Goal: Transaction & Acquisition: Purchase product/service

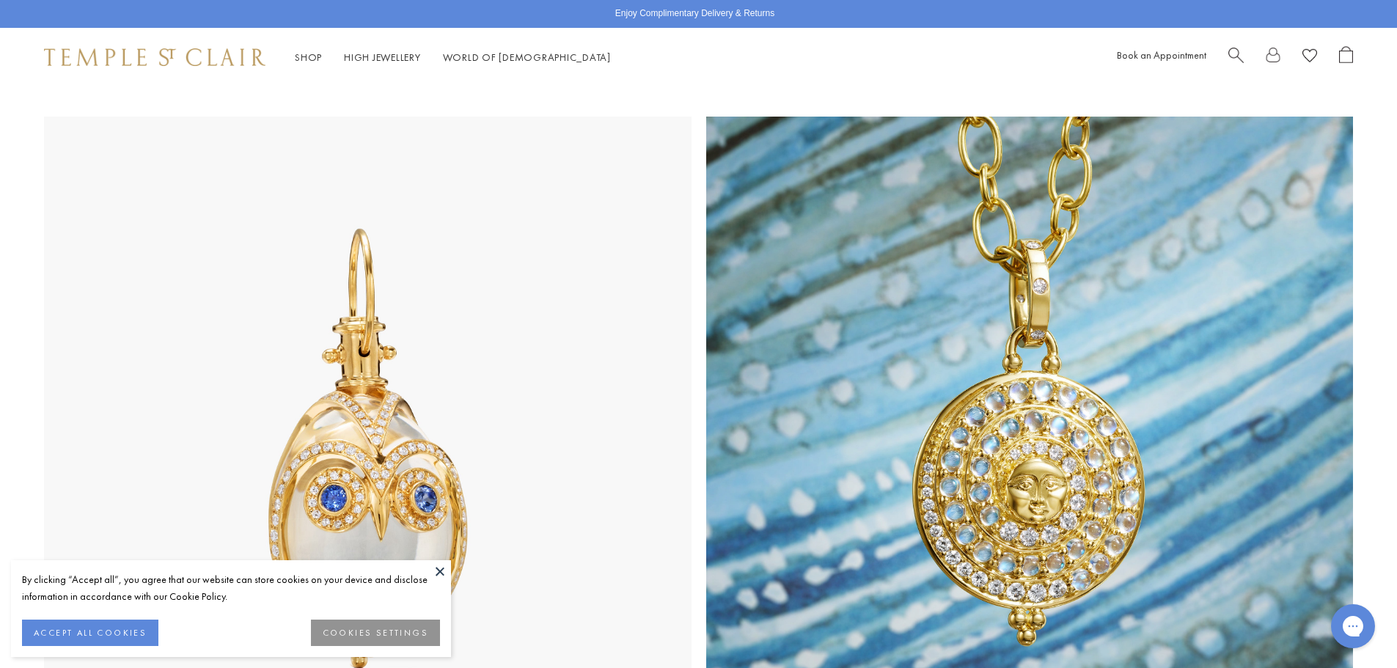
scroll to position [293, 0]
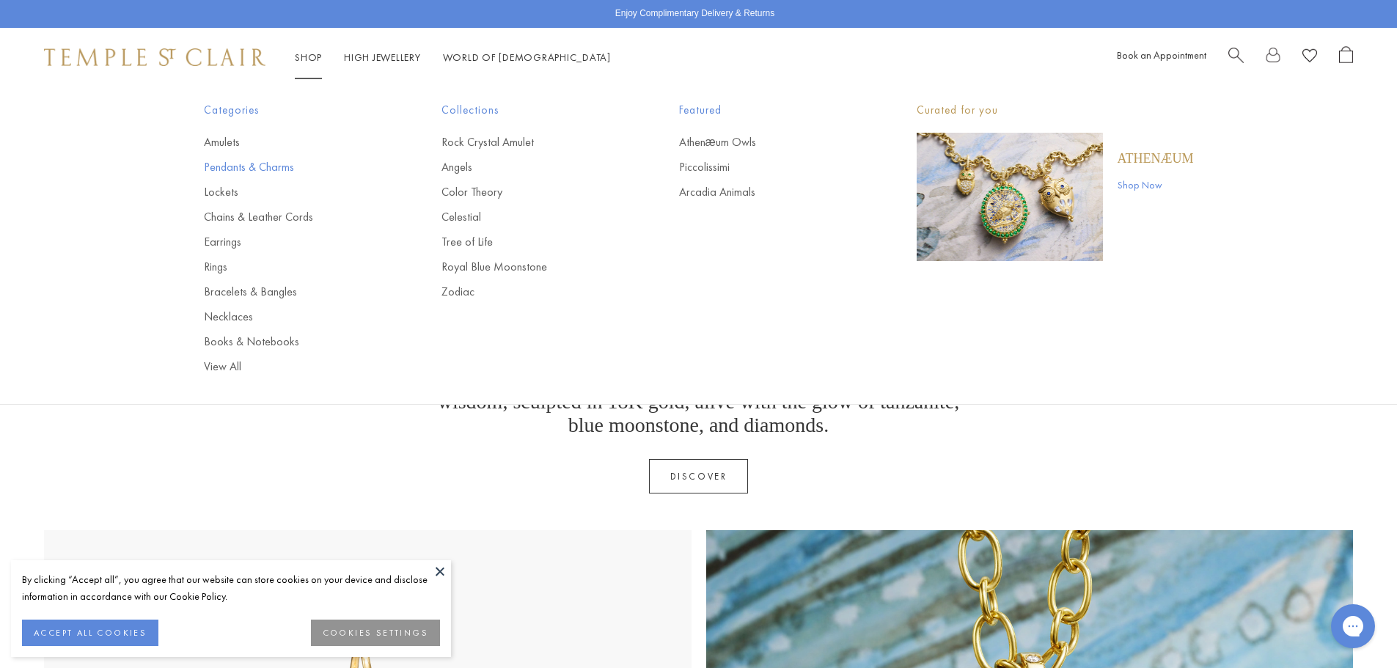
click at [224, 162] on link "Pendants & Charms" at bounding box center [293, 167] width 179 height 16
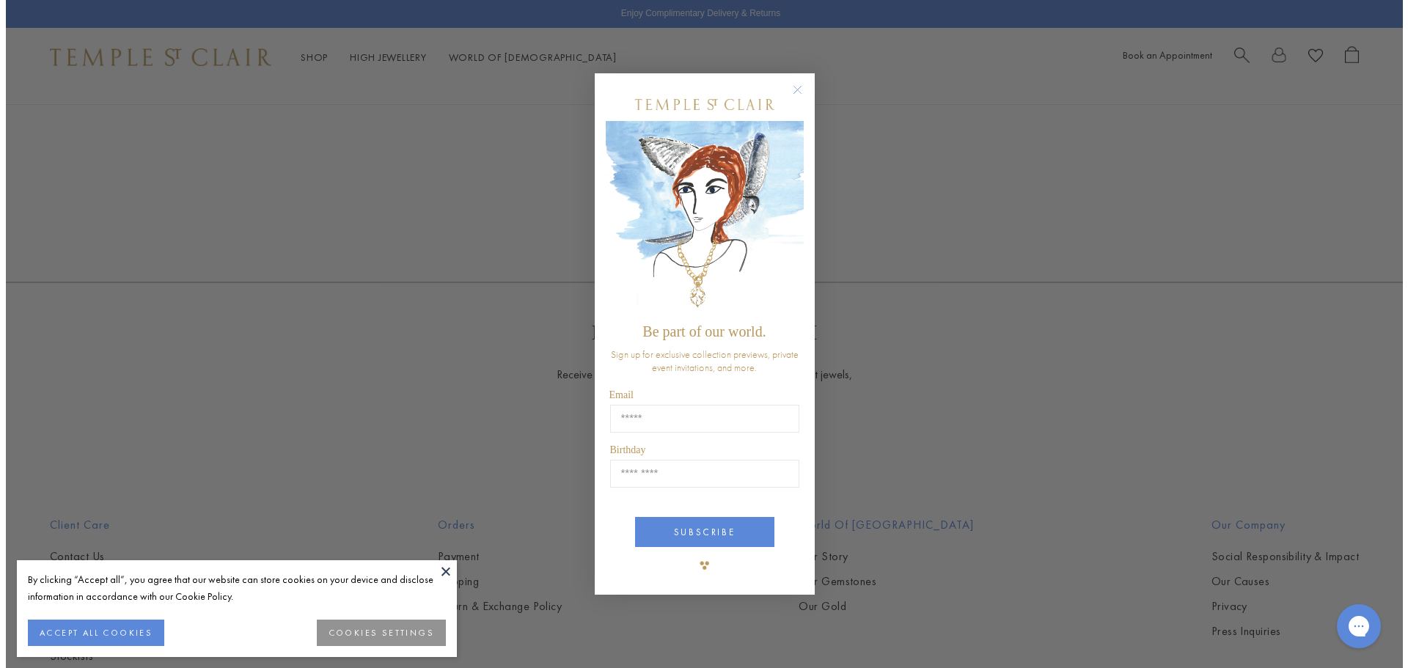
scroll to position [2878, 0]
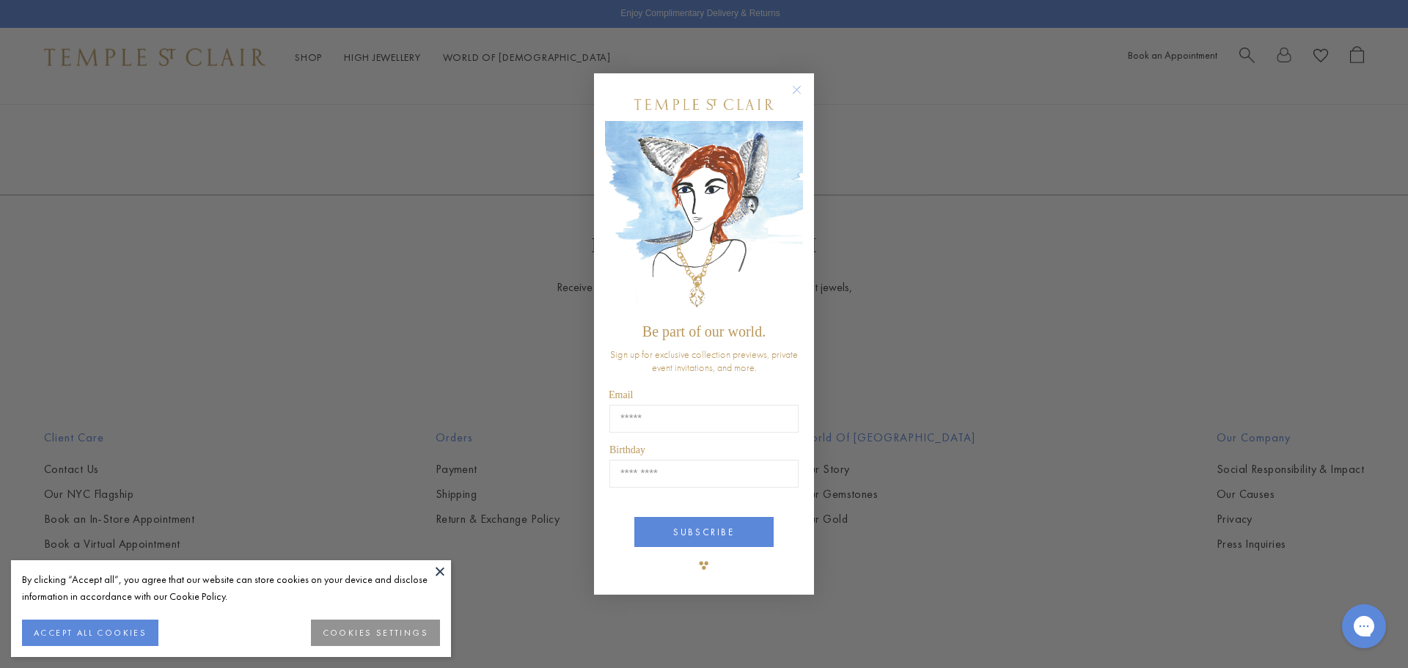
click at [794, 85] on circle "Close dialog" at bounding box center [797, 90] width 18 height 18
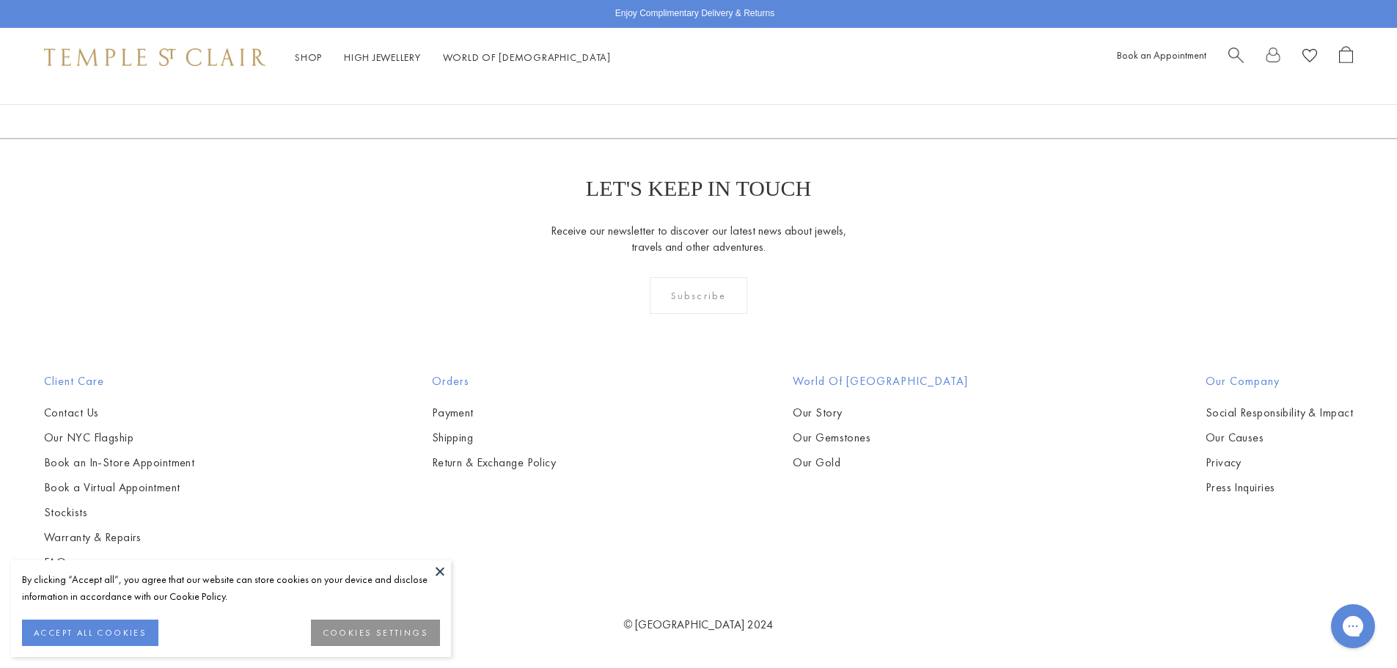
scroll to position [11650, 0]
click at [1233, 50] on span "Search" at bounding box center [1235, 53] width 15 height 15
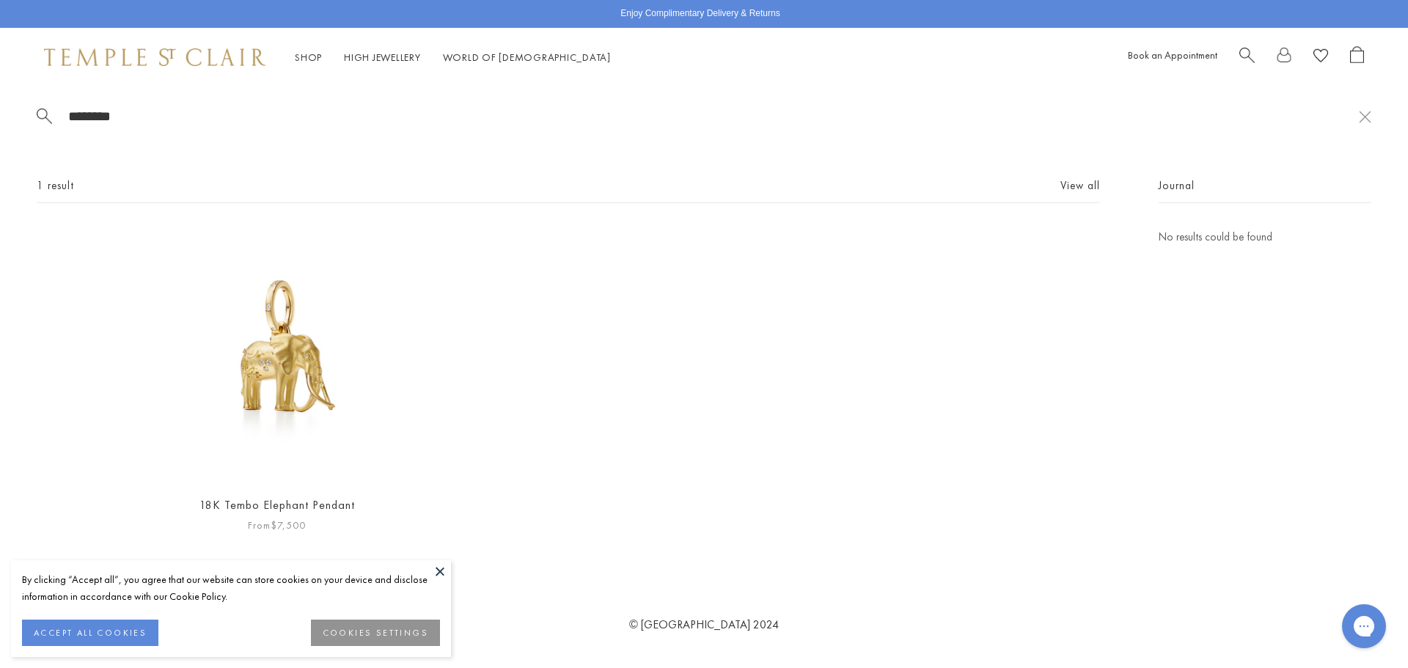
type input "********"
click at [289, 384] on img at bounding box center [277, 355] width 254 height 254
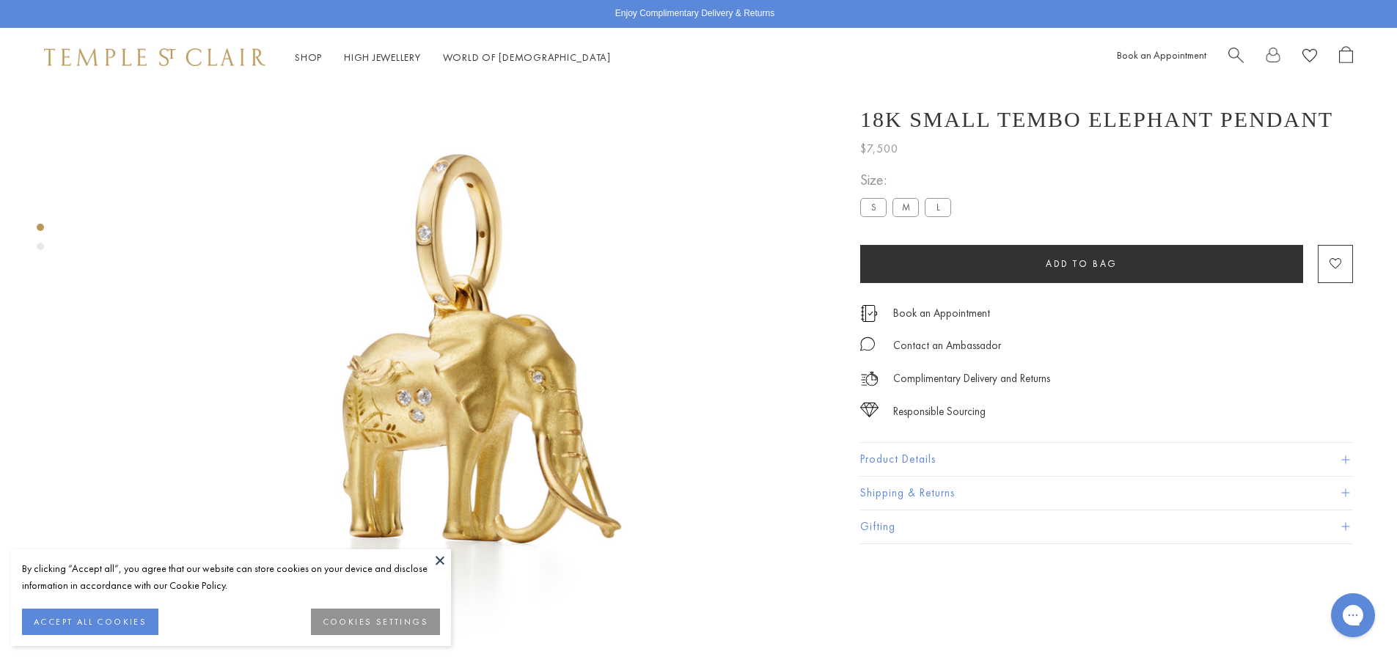
scroll to position [13, 0]
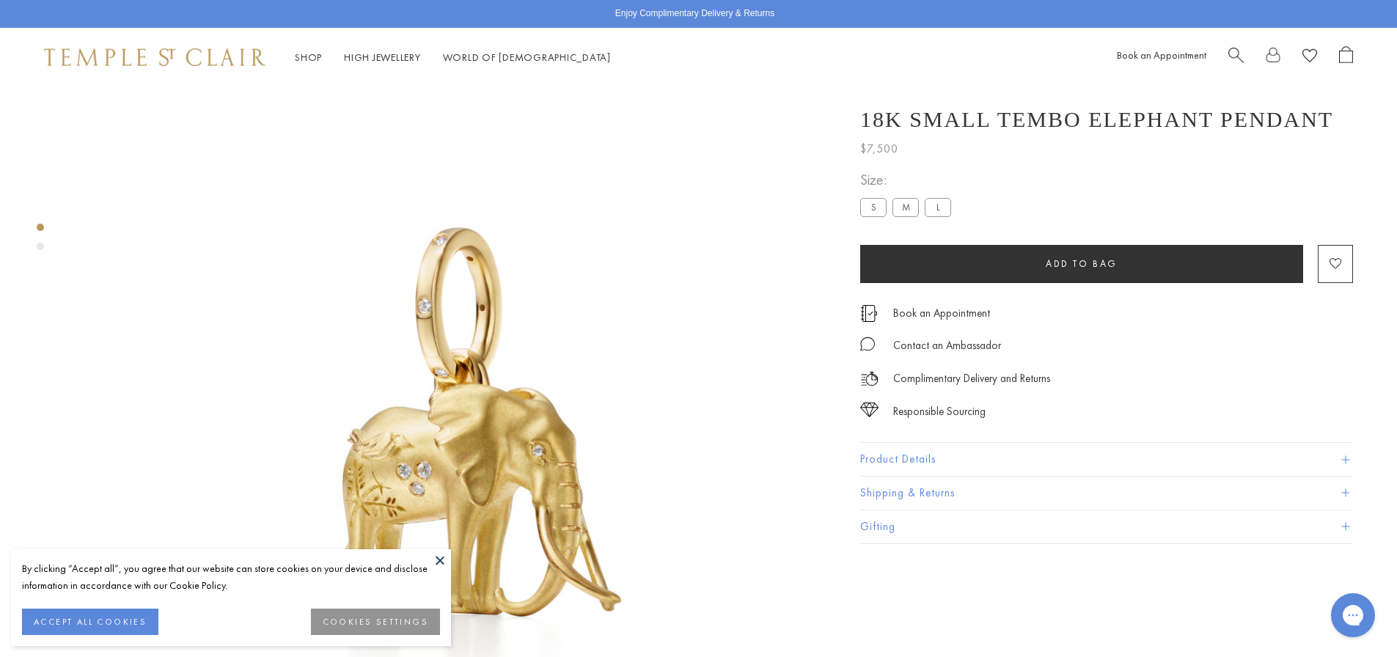
click at [903, 208] on label "M" at bounding box center [905, 207] width 26 height 18
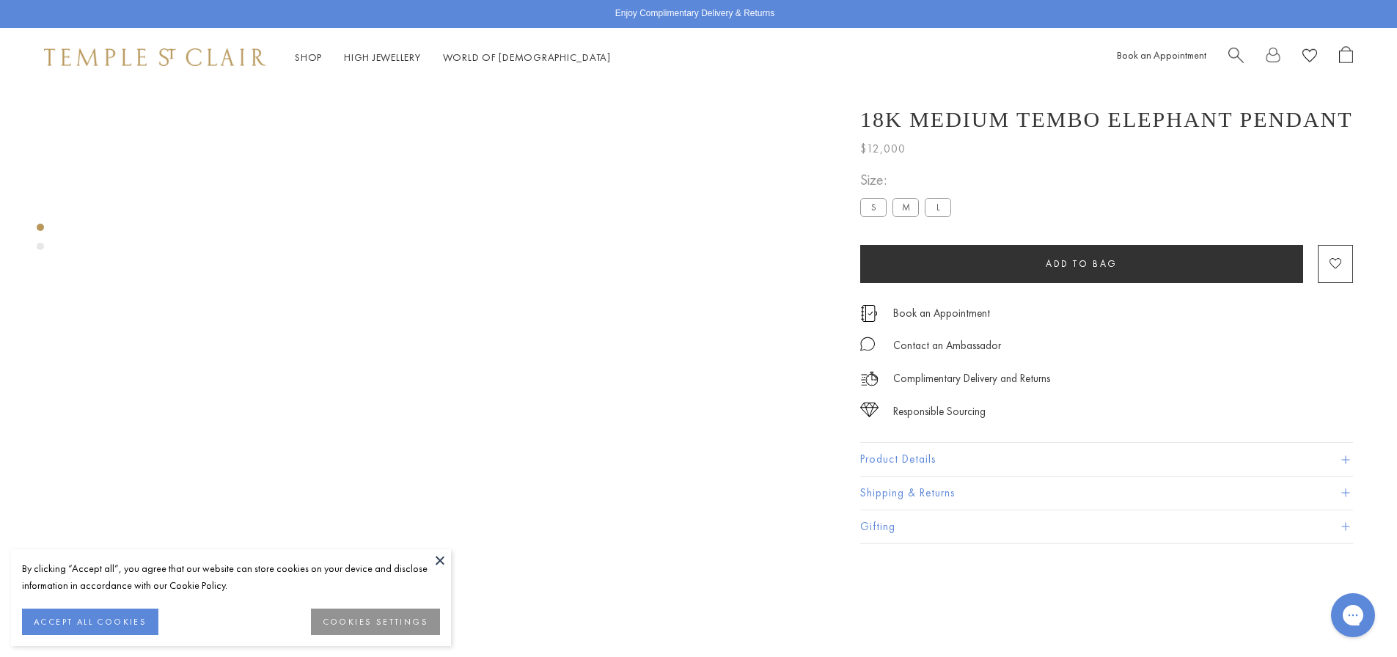
scroll to position [87, 0]
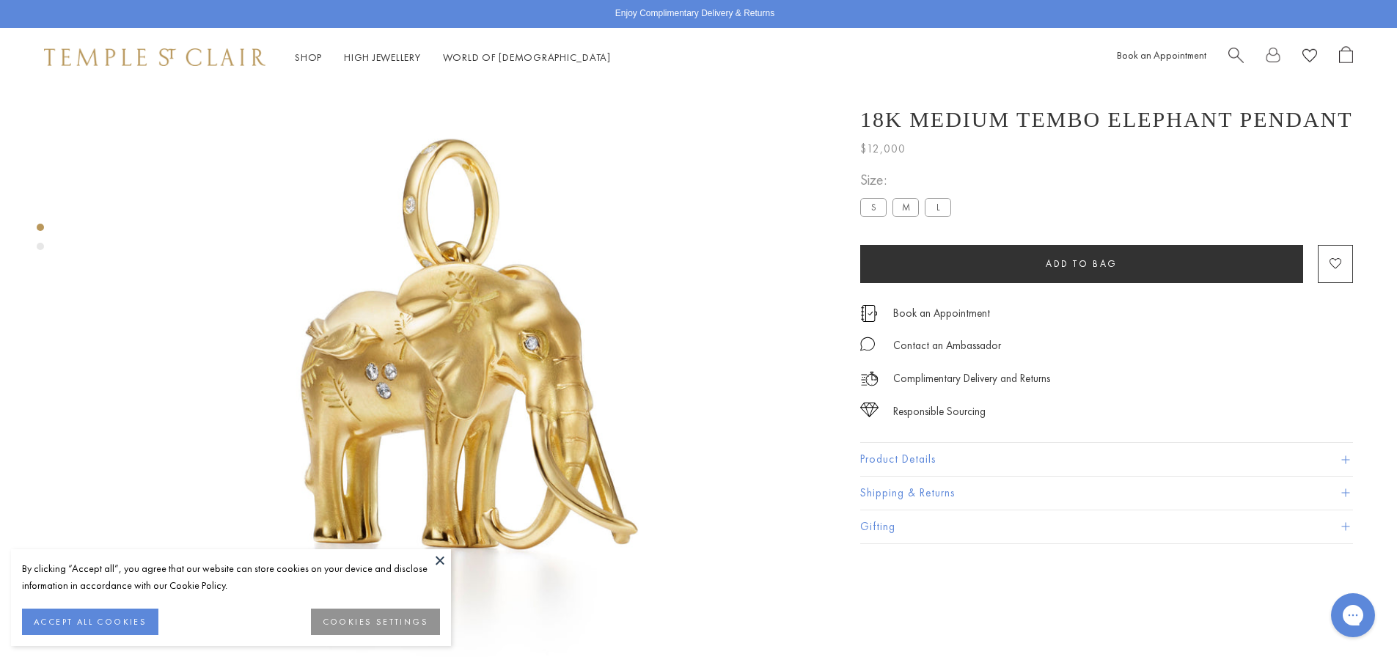
click at [948, 211] on label "L" at bounding box center [938, 207] width 26 height 18
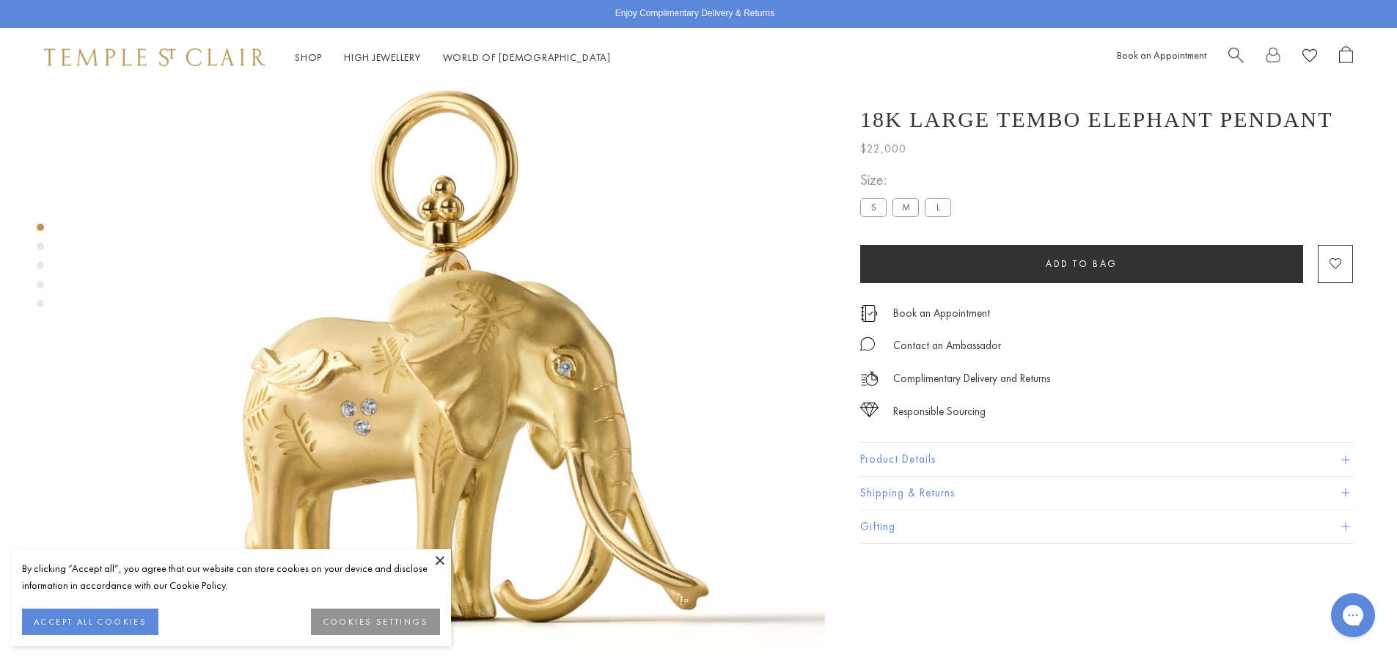
click at [917, 470] on button "Product Details" at bounding box center [1106, 459] width 493 height 33
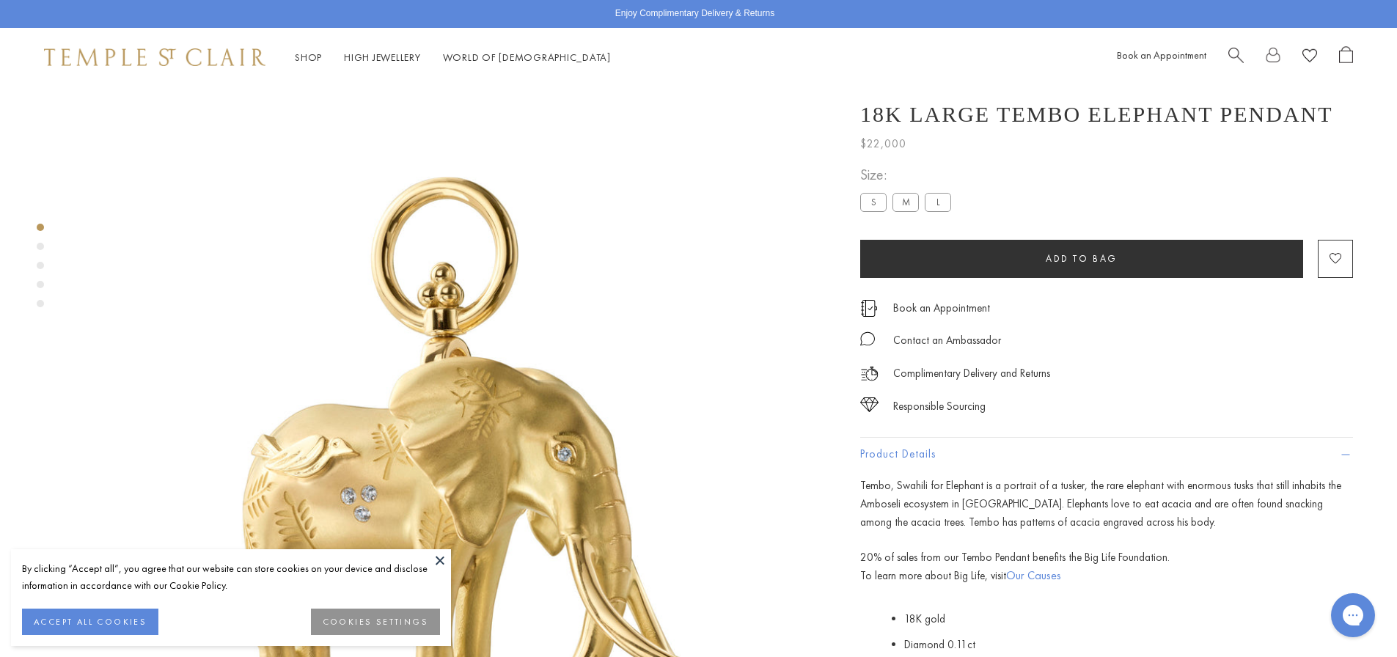
click at [1238, 57] on span "Search" at bounding box center [1235, 53] width 15 height 15
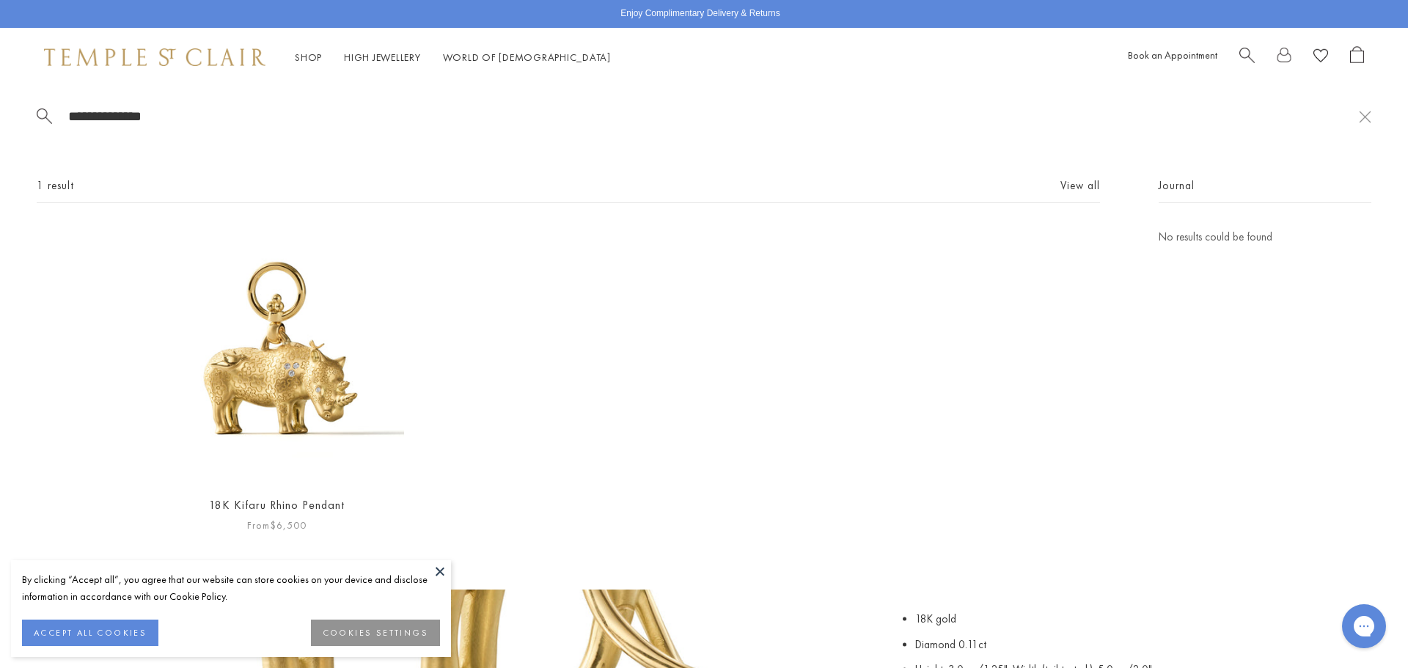
type input "**********"
click at [324, 409] on img at bounding box center [277, 355] width 254 height 254
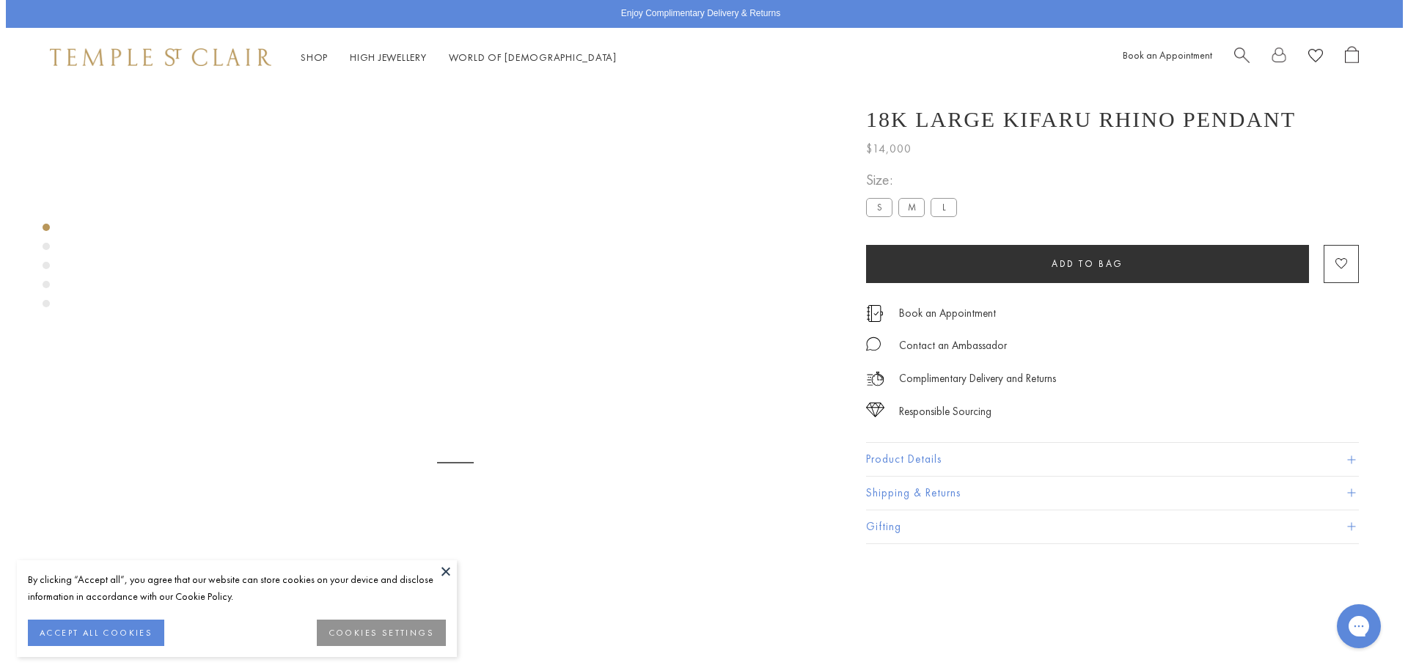
scroll to position [87, 0]
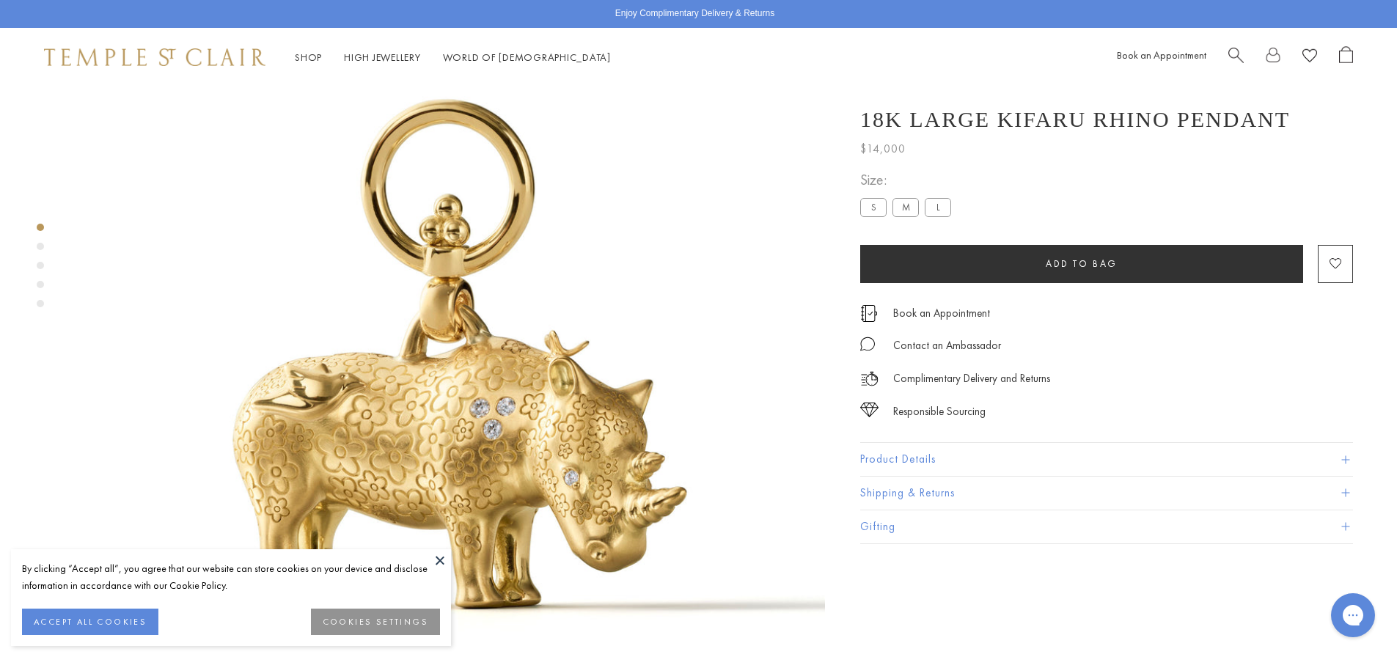
click at [1234, 62] on link "Search" at bounding box center [1235, 57] width 15 height 23
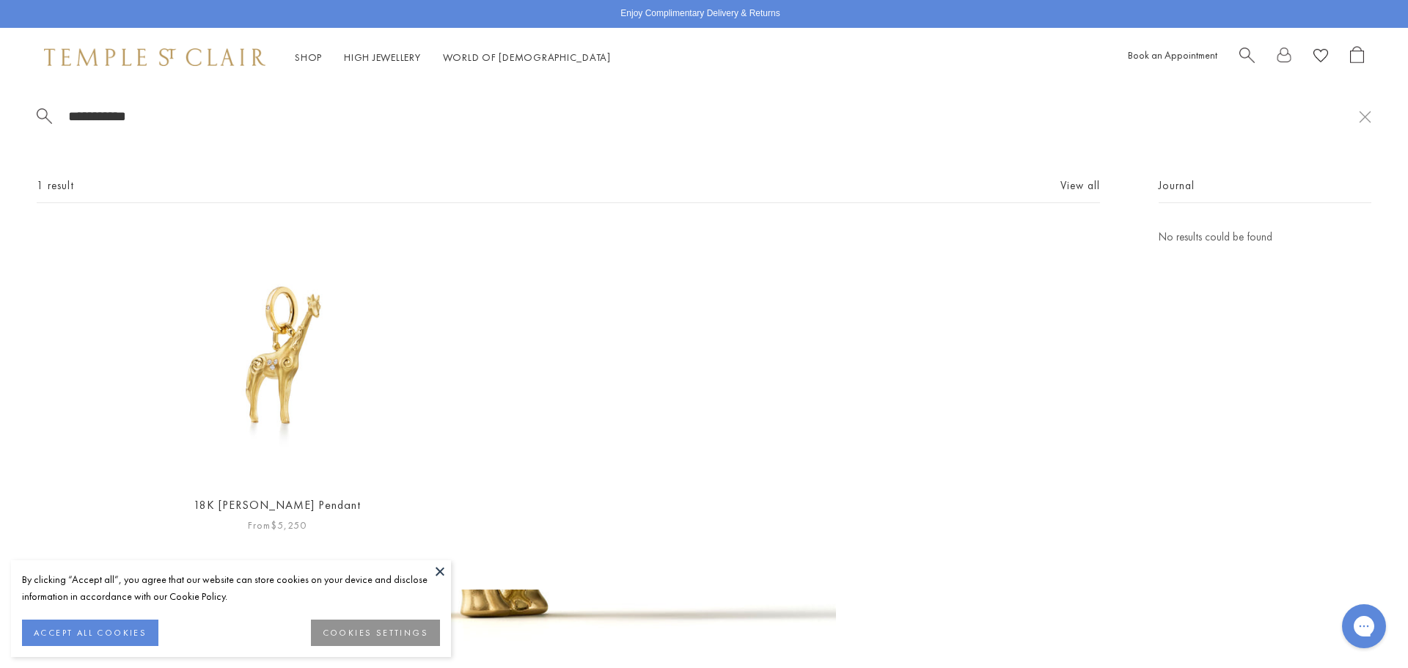
type input "**********"
click at [300, 446] on img at bounding box center [277, 355] width 254 height 254
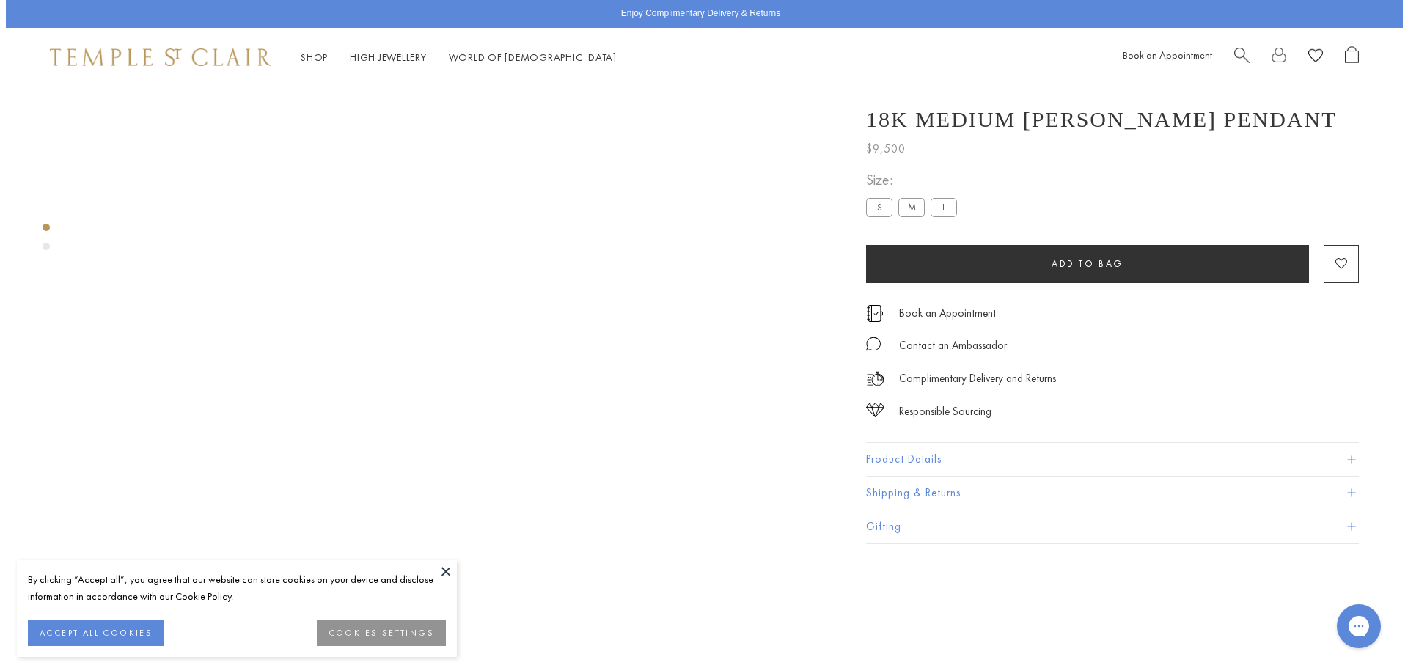
scroll to position [87, 0]
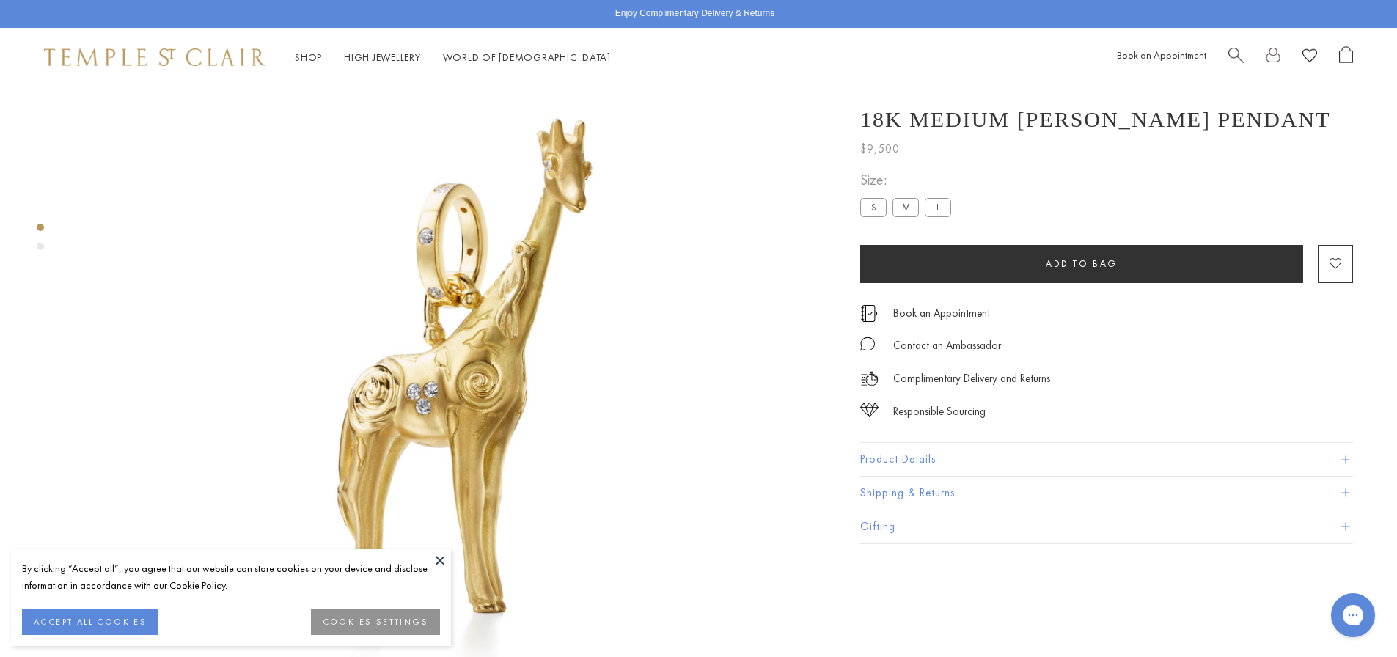
click at [948, 206] on label "L" at bounding box center [938, 207] width 26 height 18
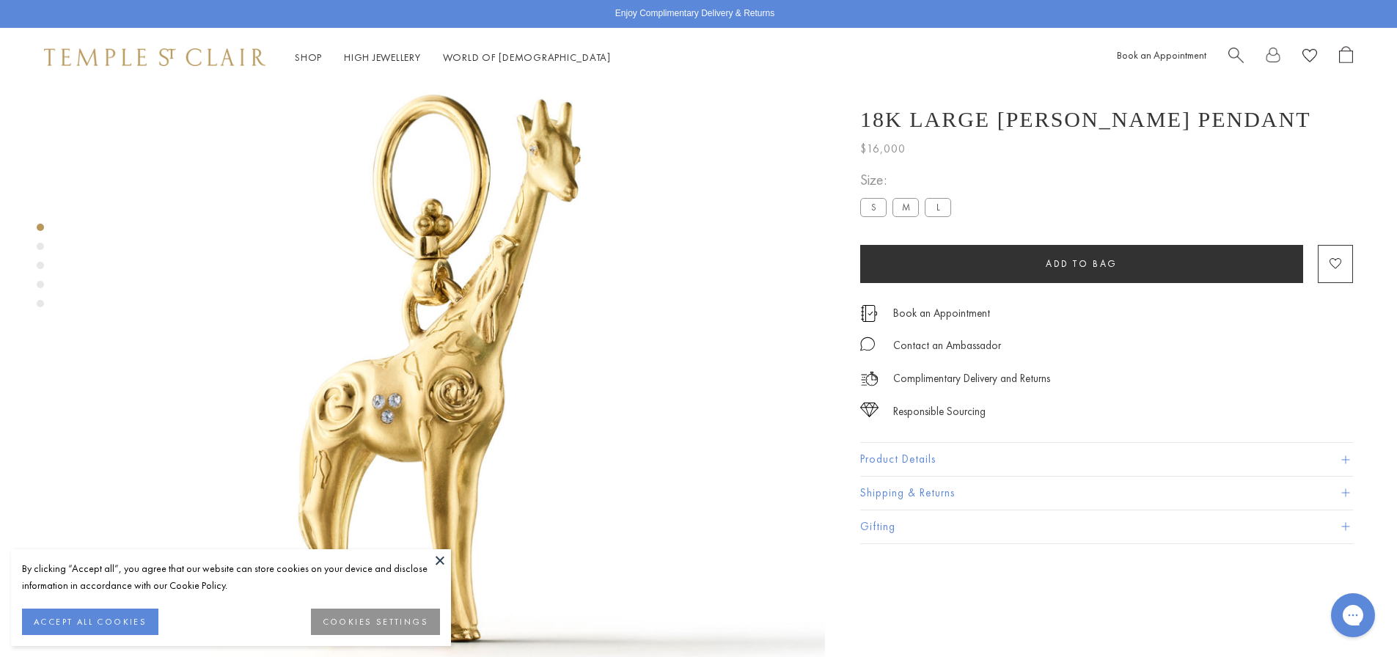
click at [1238, 55] on span "Search" at bounding box center [1235, 53] width 15 height 15
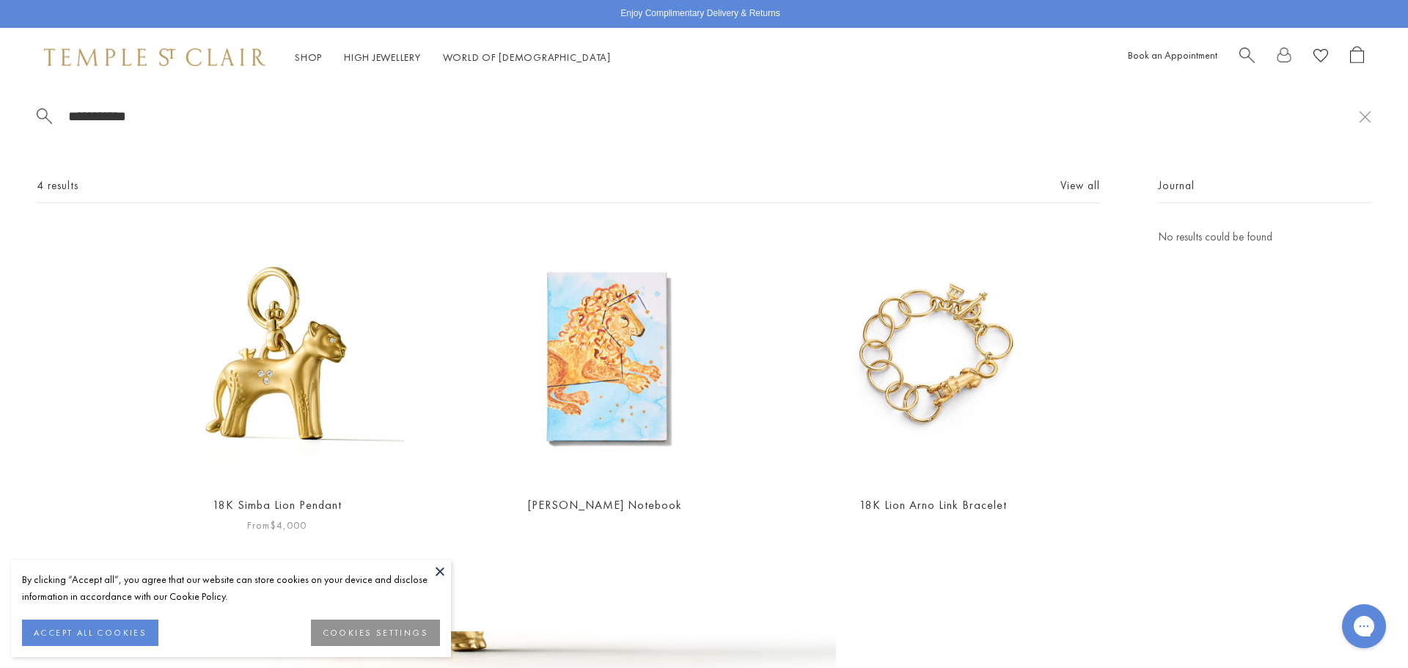
type input "**********"
click at [331, 367] on img at bounding box center [277, 355] width 254 height 254
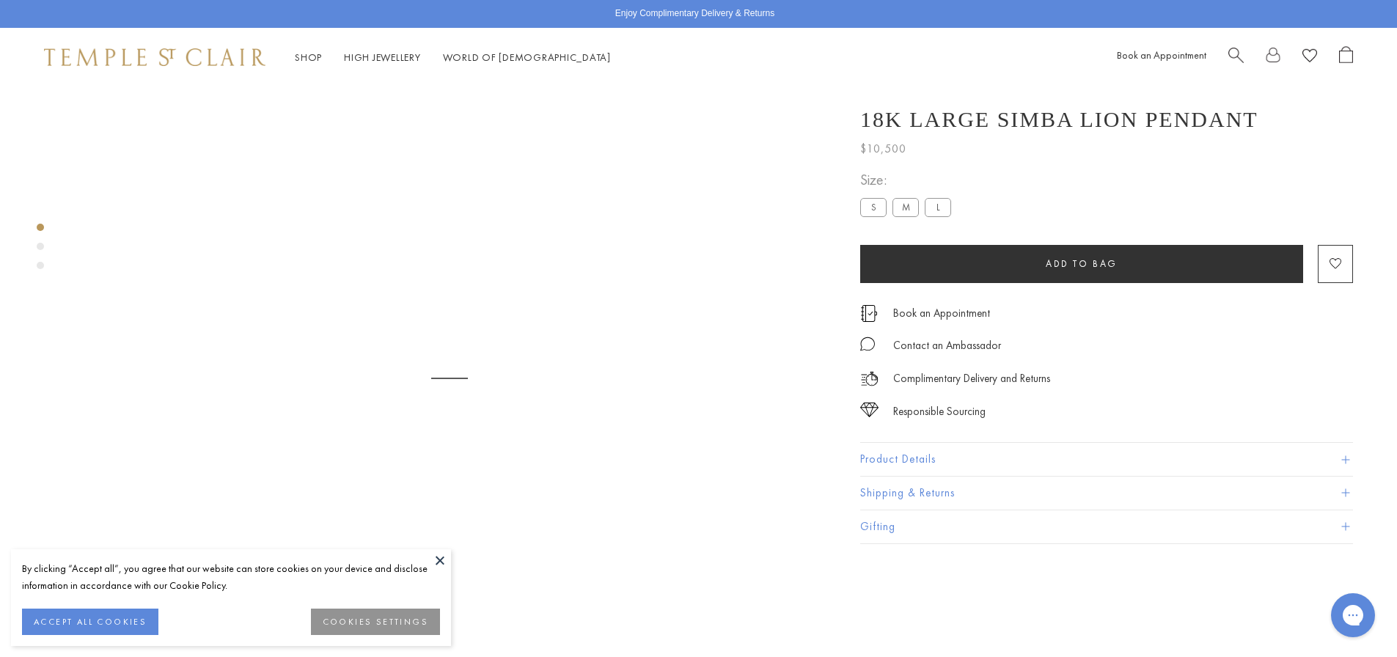
scroll to position [87, 0]
